Goal: Book appointment/travel/reservation

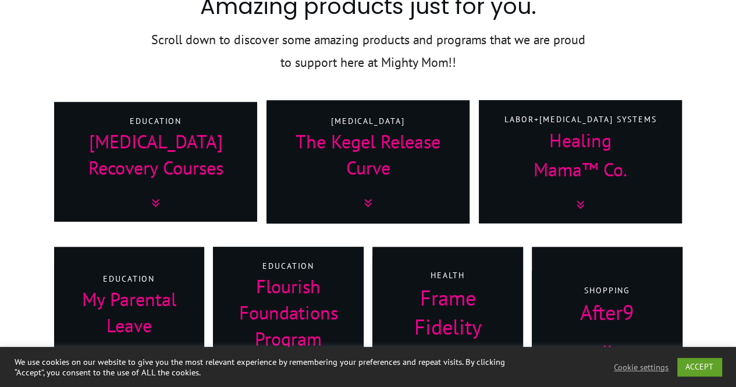
scroll to position [582, 0]
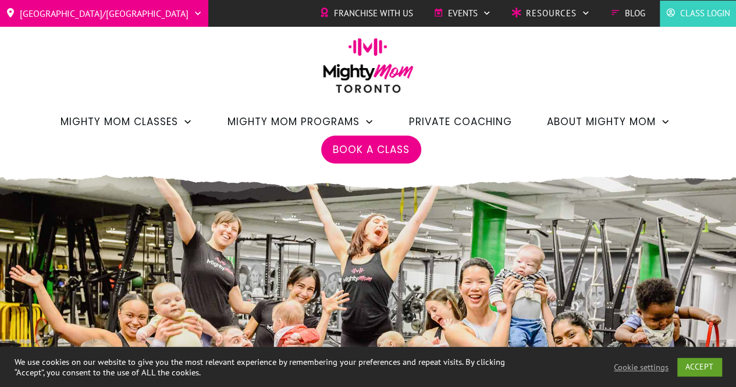
click at [369, 138] on li "Book a Class" at bounding box center [371, 150] width 100 height 28
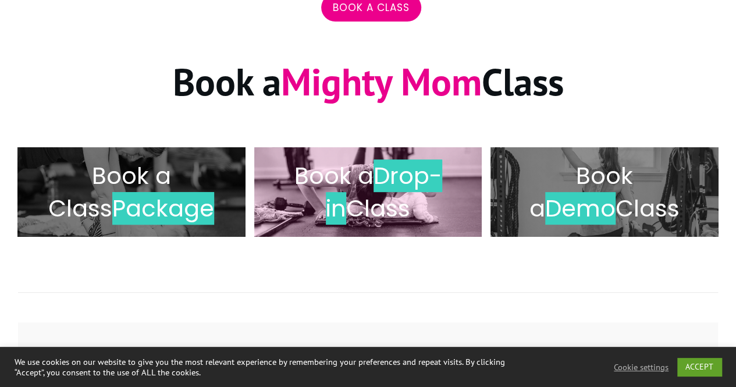
scroll to position [175, 0]
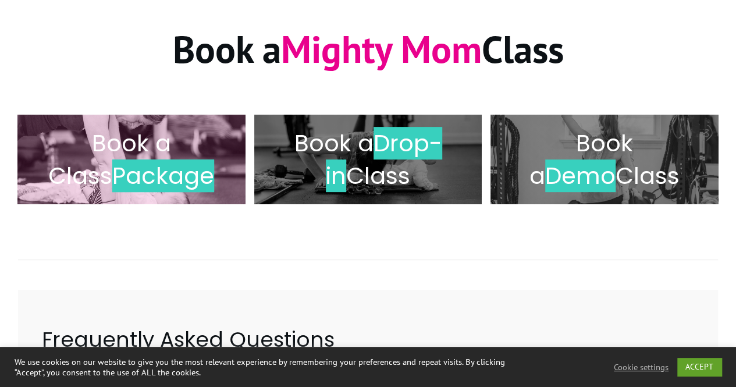
click at [167, 145] on span "Book a Class" at bounding box center [109, 159] width 123 height 65
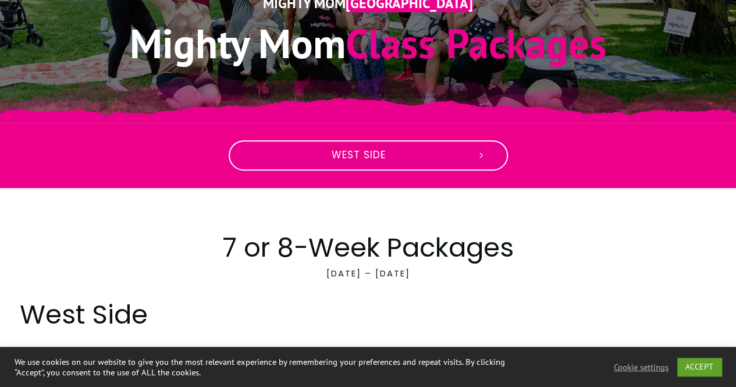
click at [408, 150] on span "West Side" at bounding box center [358, 155] width 217 height 13
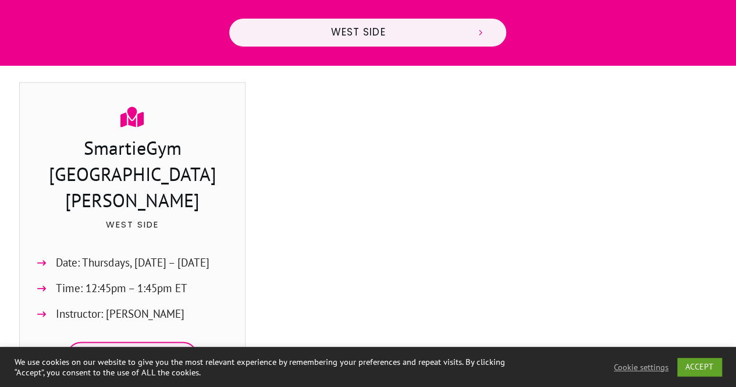
scroll to position [617, 0]
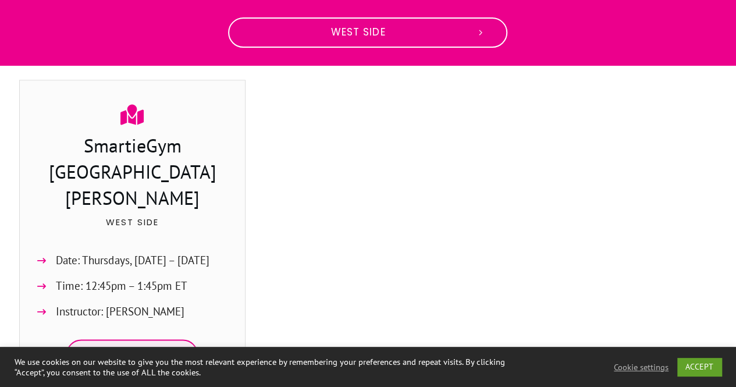
click at [485, 27] on icon at bounding box center [480, 32] width 10 height 10
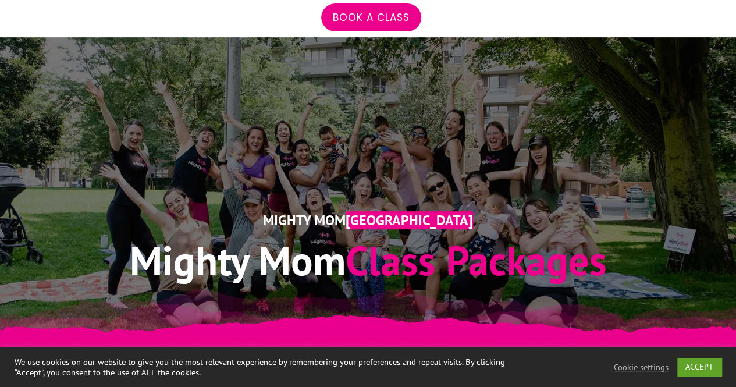
scroll to position [97, 0]
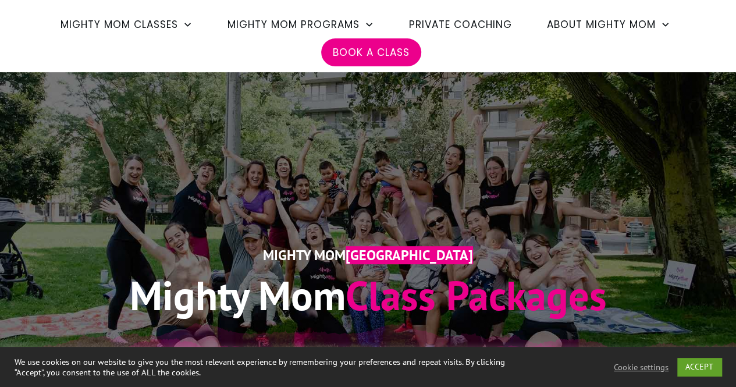
click at [379, 56] on span "Book a Class" at bounding box center [371, 52] width 77 height 20
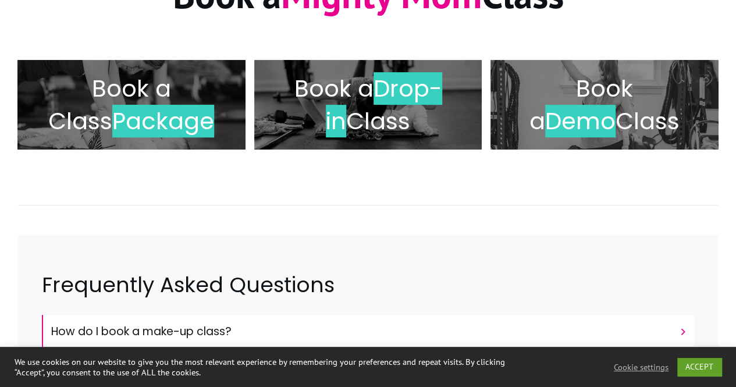
scroll to position [233, 0]
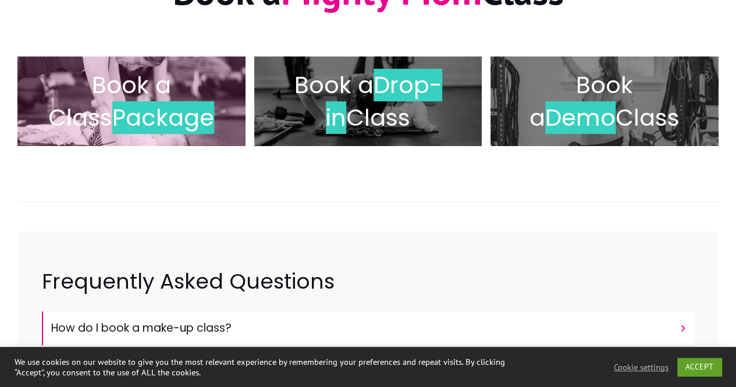
click at [148, 126] on span "Package" at bounding box center [163, 117] width 102 height 33
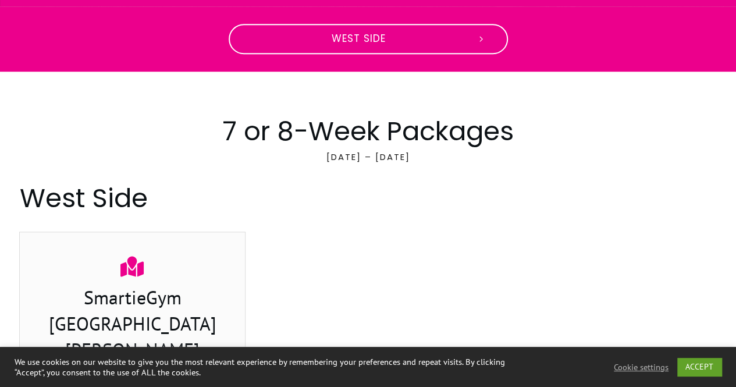
click at [379, 35] on span "West Side" at bounding box center [358, 39] width 217 height 13
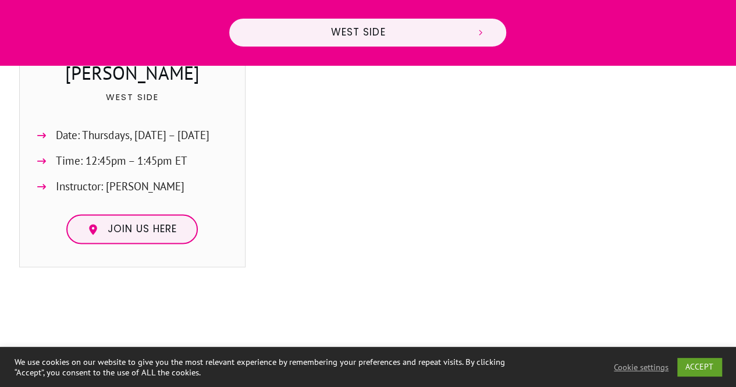
scroll to position [970, 0]
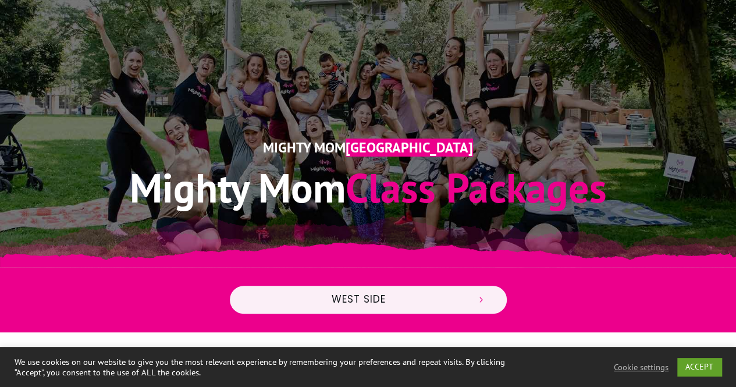
scroll to position [291, 0]
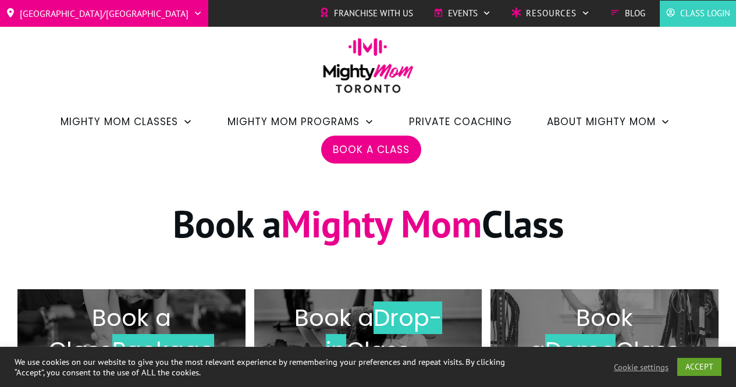
scroll to position [233, 0]
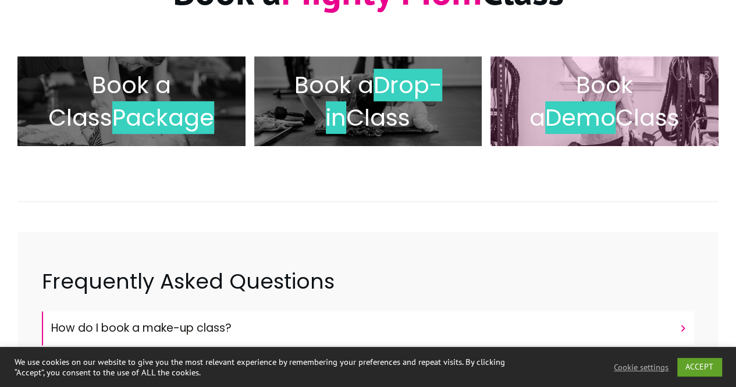
click at [616, 118] on span "Class" at bounding box center [648, 117] width 64 height 33
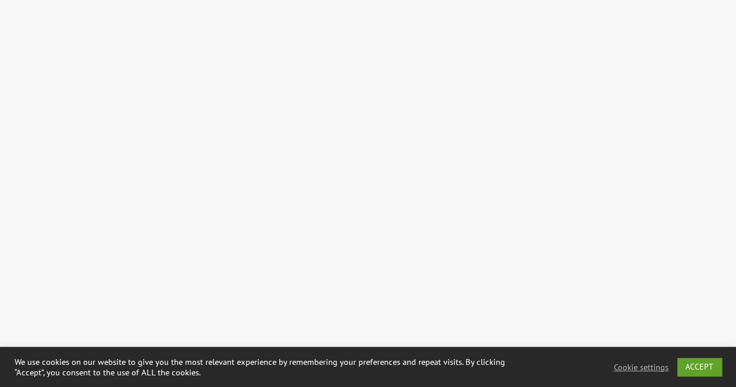
scroll to position [1802, 0]
